Goal: Task Accomplishment & Management: Manage account settings

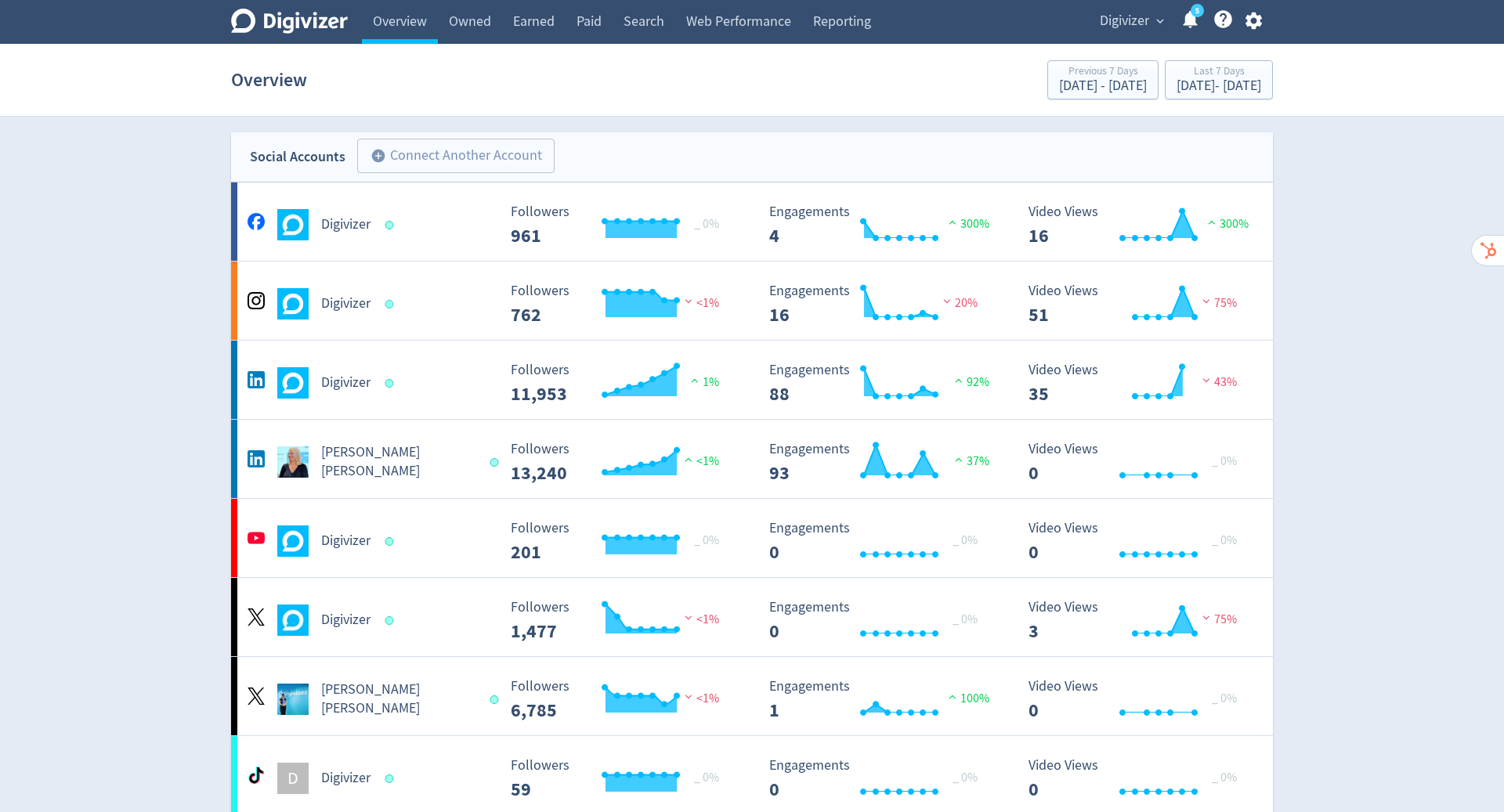
click at [1261, 25] on icon "button" at bounding box center [1253, 20] width 21 height 21
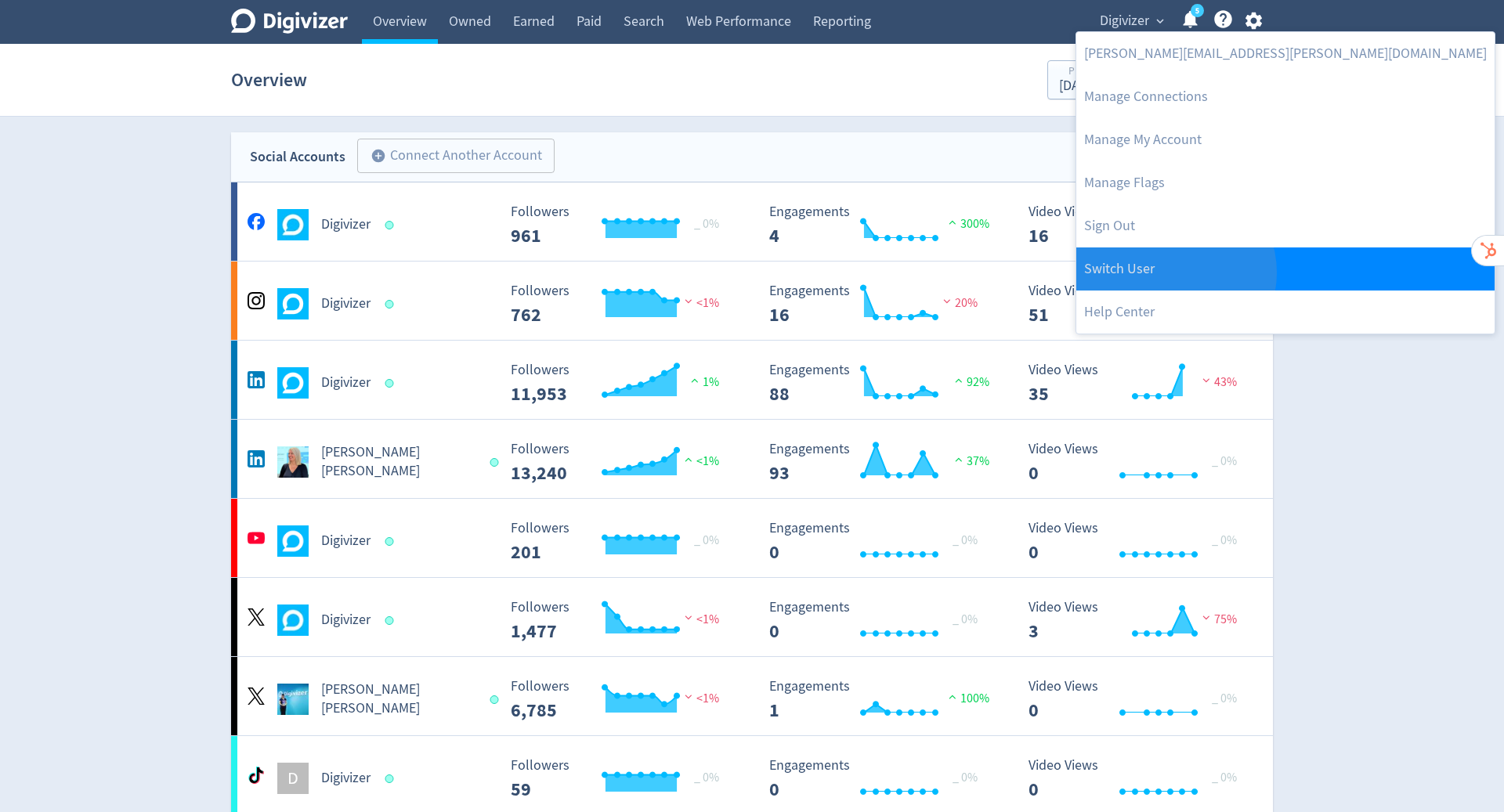
click at [1172, 273] on link "Switch User" at bounding box center [1285, 269] width 418 height 43
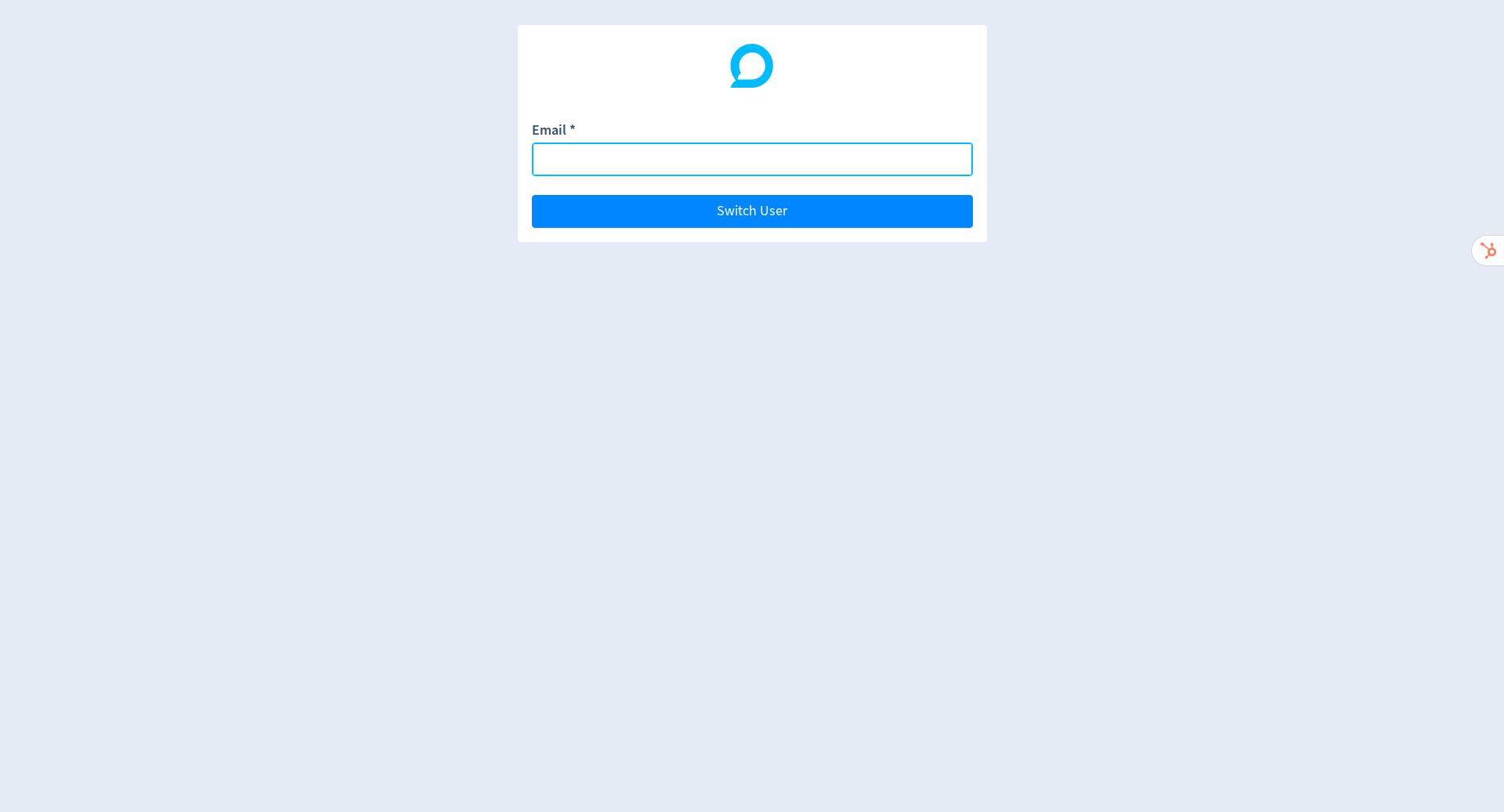
click at [628, 161] on input "Email *" at bounding box center [752, 158] width 441 height 33
paste input "[EMAIL_ADDRESS][DOMAIN_NAME]"
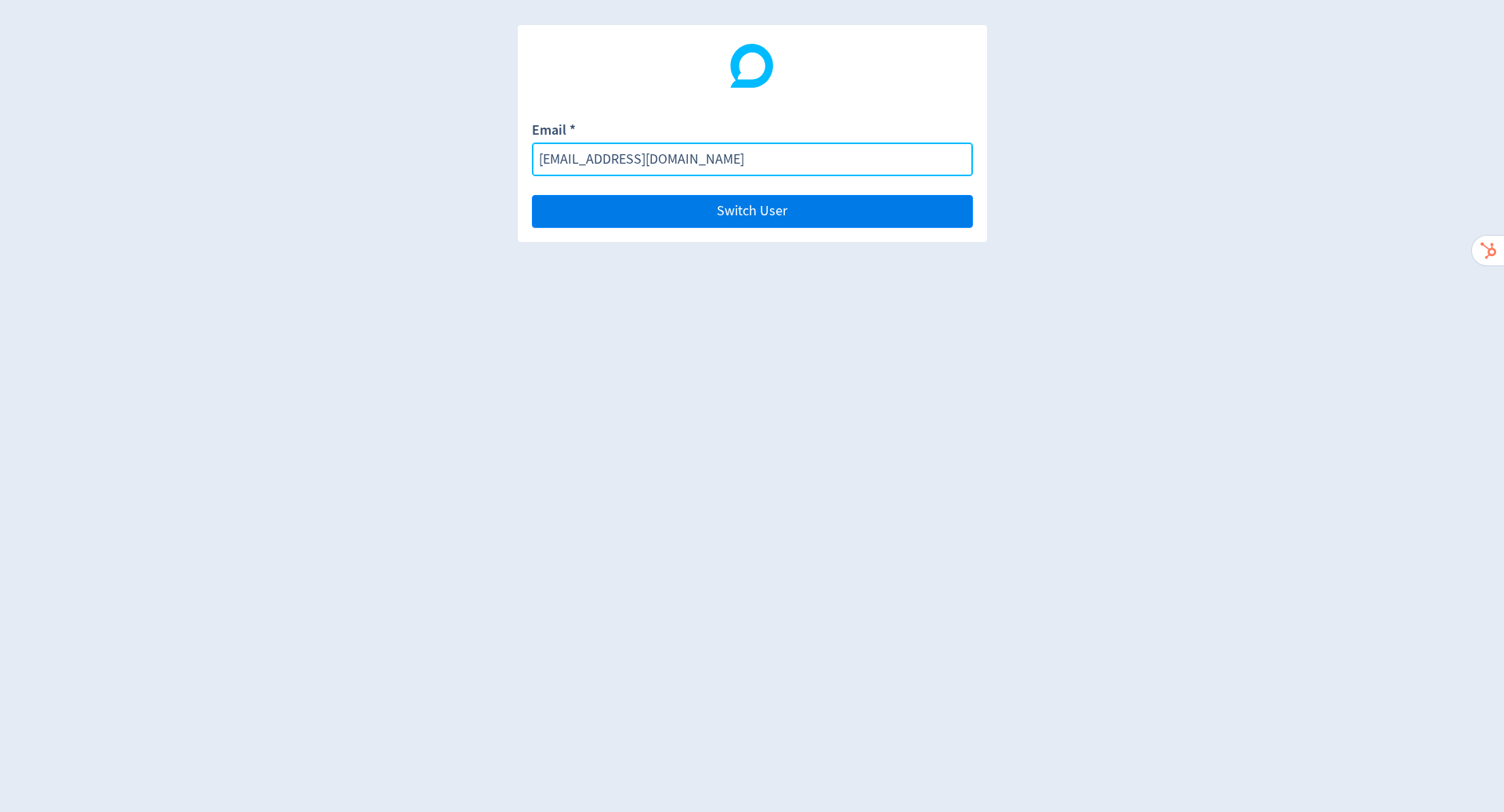
type input "[EMAIL_ADDRESS][DOMAIN_NAME]"
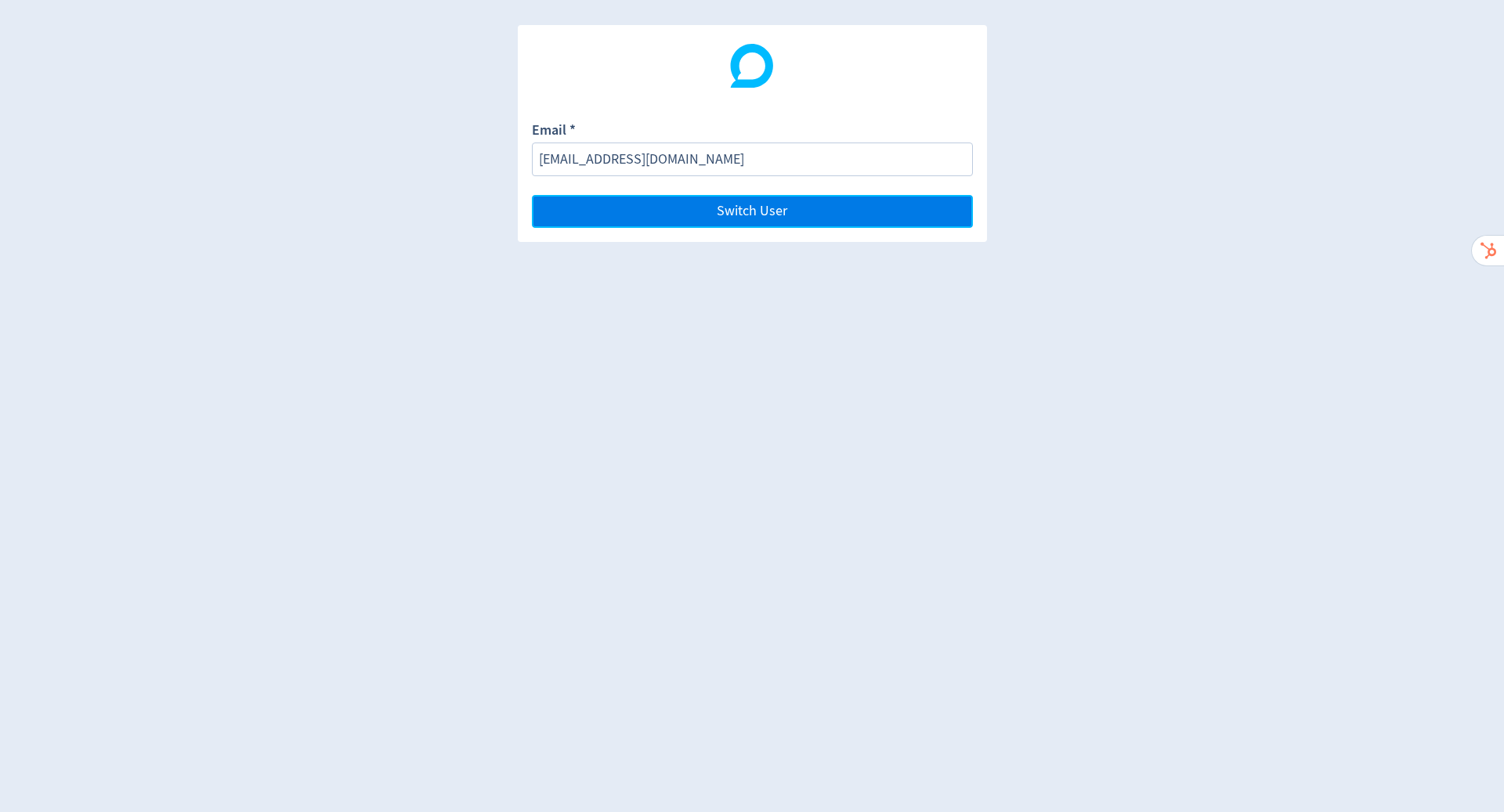
click at [844, 206] on button "Switch User" at bounding box center [752, 212] width 441 height 33
